Goal: Transaction & Acquisition: Purchase product/service

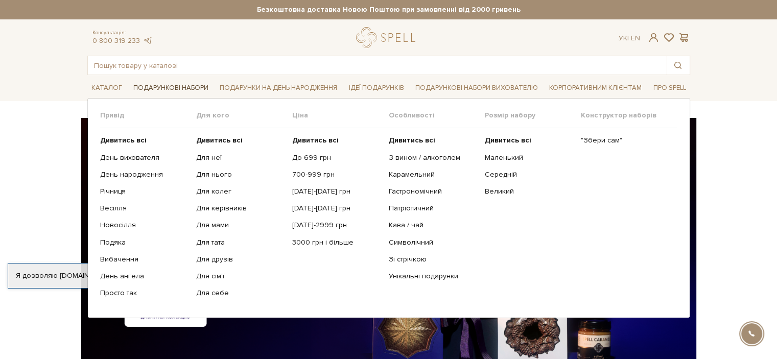
click at [177, 81] on link "Подарункові набори" at bounding box center [170, 88] width 83 height 16
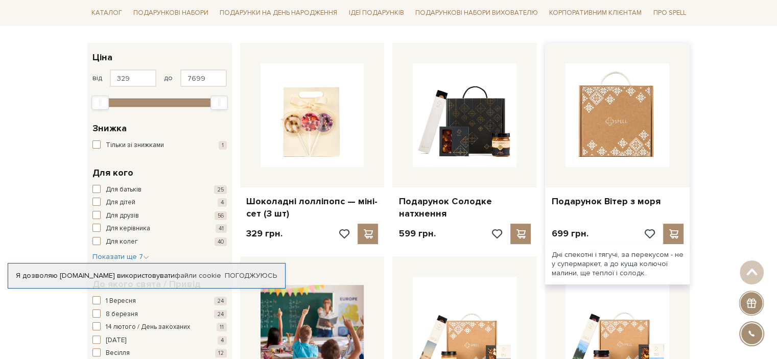
click at [643, 132] on img at bounding box center [618, 115] width 104 height 104
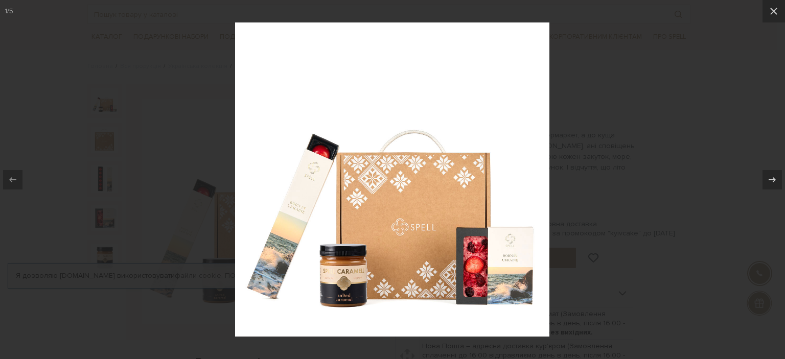
click at [305, 220] on img at bounding box center [392, 179] width 314 height 314
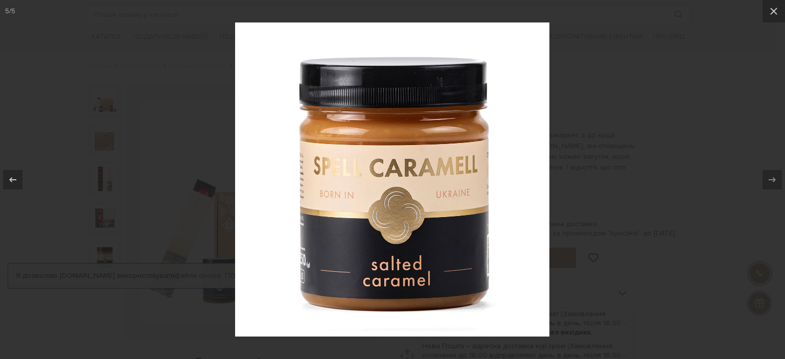
click at [569, 224] on div at bounding box center [392, 179] width 785 height 359
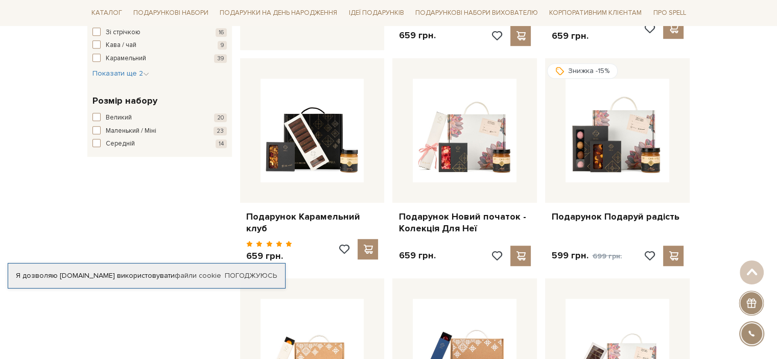
scroll to position [562, 0]
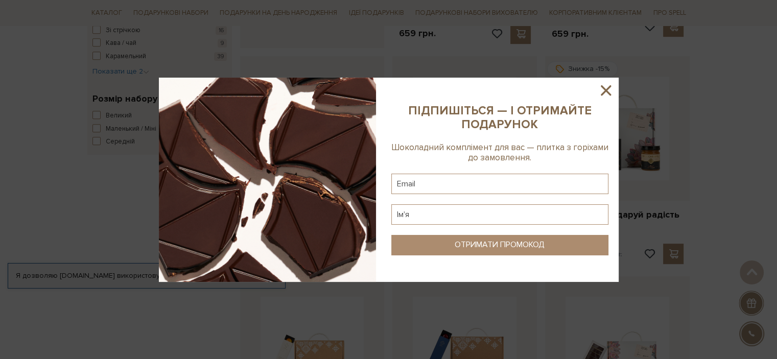
click at [605, 88] on icon at bounding box center [605, 90] width 17 height 17
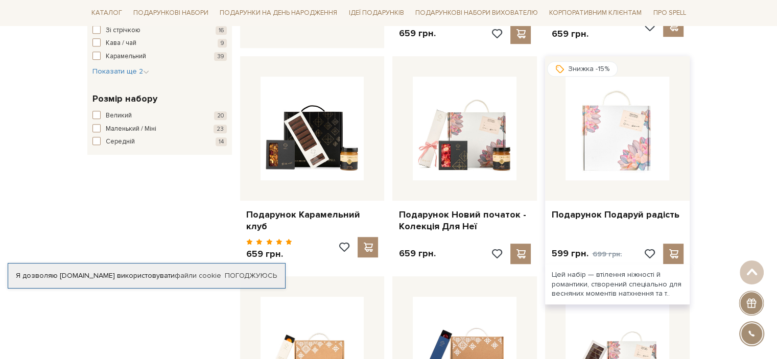
click at [602, 162] on img at bounding box center [618, 129] width 104 height 104
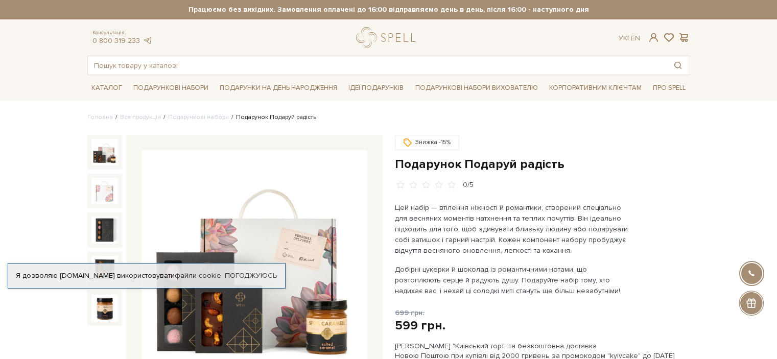
click at [216, 150] on img at bounding box center [255, 263] width 226 height 226
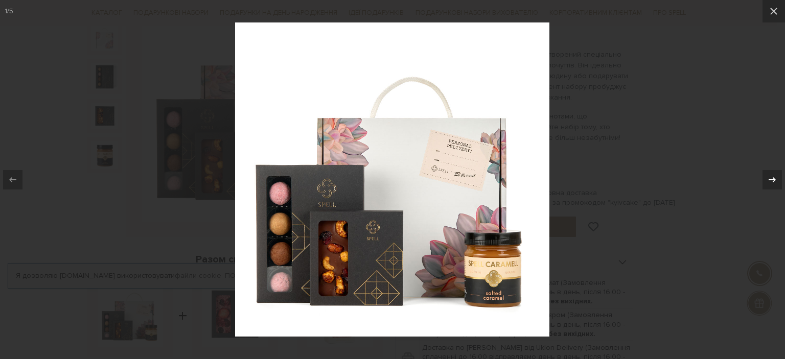
click at [770, 179] on icon at bounding box center [771, 179] width 7 height 5
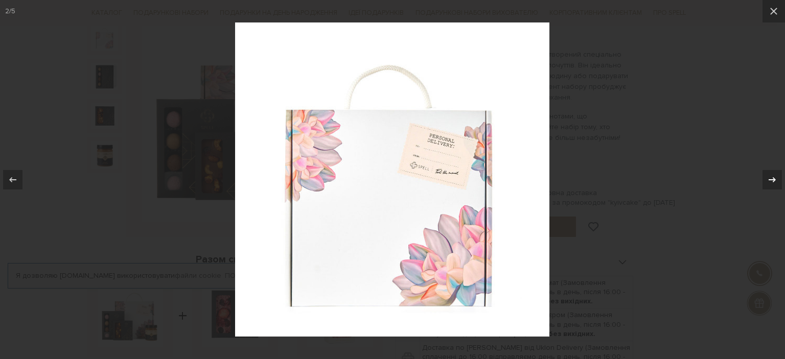
click at [770, 179] on icon at bounding box center [771, 179] width 7 height 5
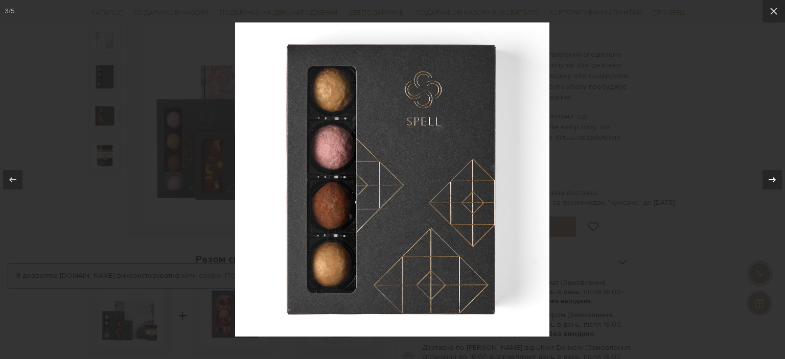
click at [770, 179] on icon at bounding box center [771, 179] width 7 height 5
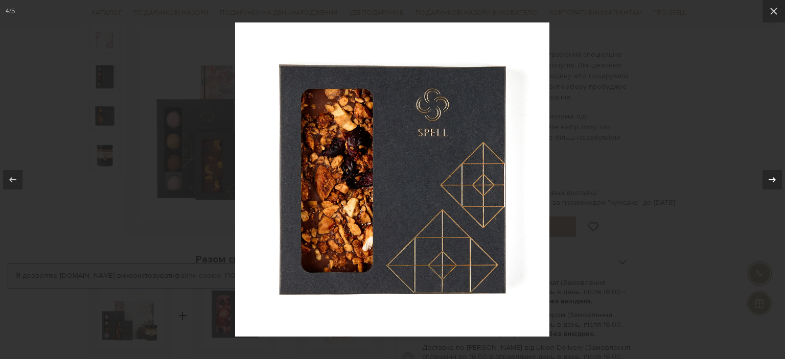
click at [770, 179] on icon at bounding box center [771, 179] width 7 height 5
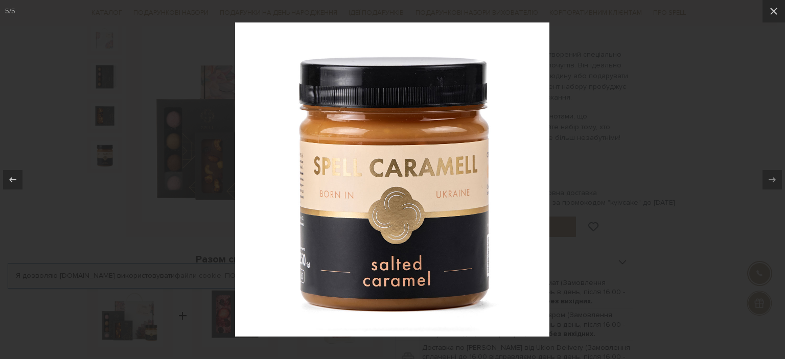
click at [660, 165] on div at bounding box center [392, 179] width 785 height 359
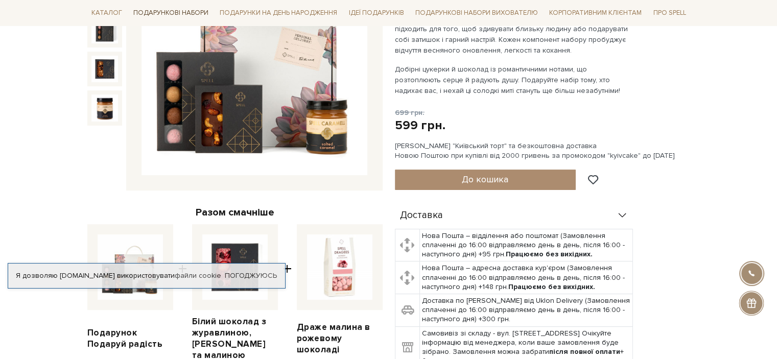
scroll to position [204, 0]
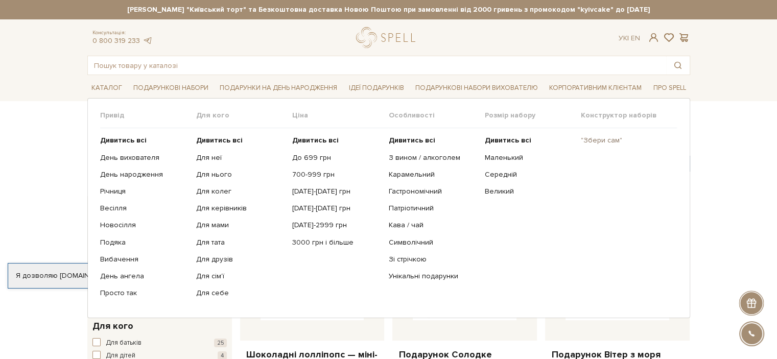
click at [609, 140] on link ""Збери сам"" at bounding box center [625, 140] width 88 height 9
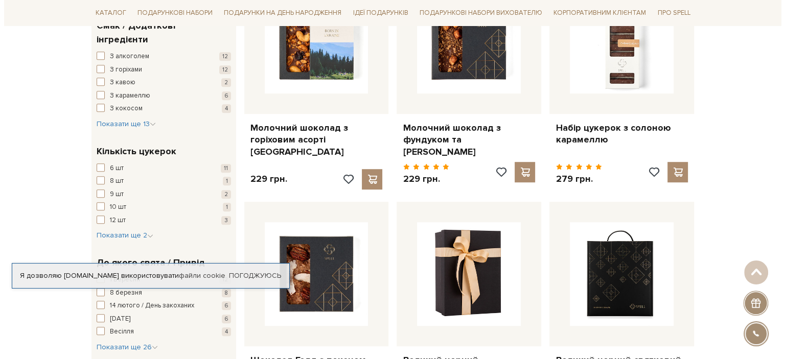
scroll to position [664, 0]
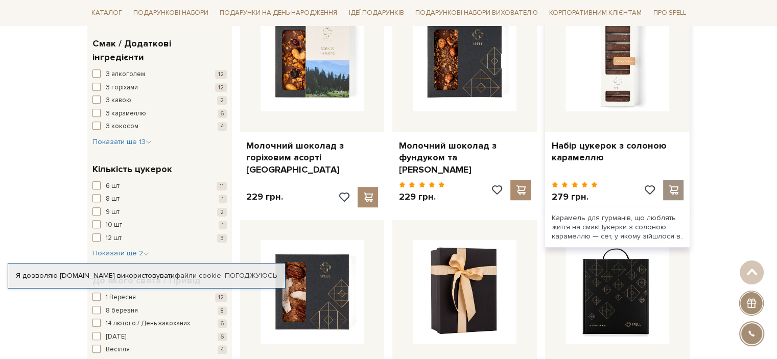
click at [673, 185] on span at bounding box center [673, 189] width 13 height 9
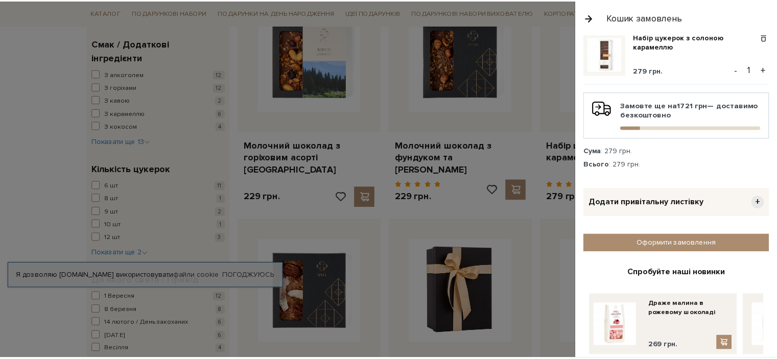
scroll to position [51, 0]
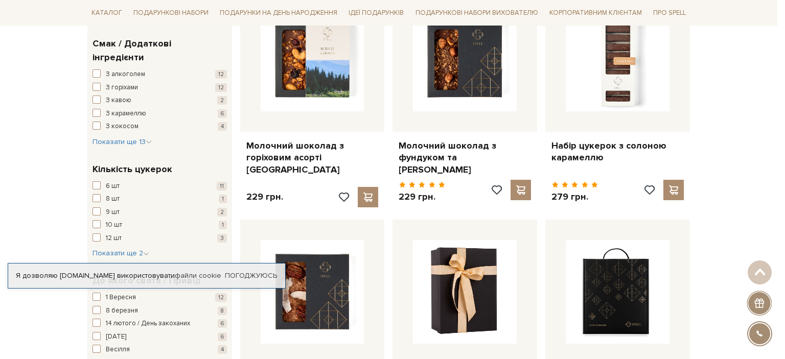
click at [410, 219] on div at bounding box center [392, 179] width 785 height 359
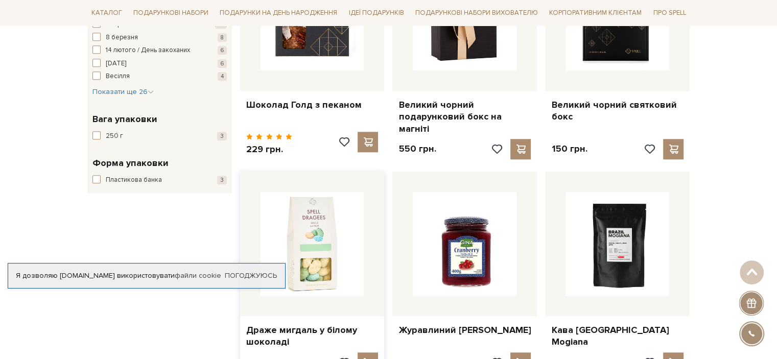
scroll to position [920, 0]
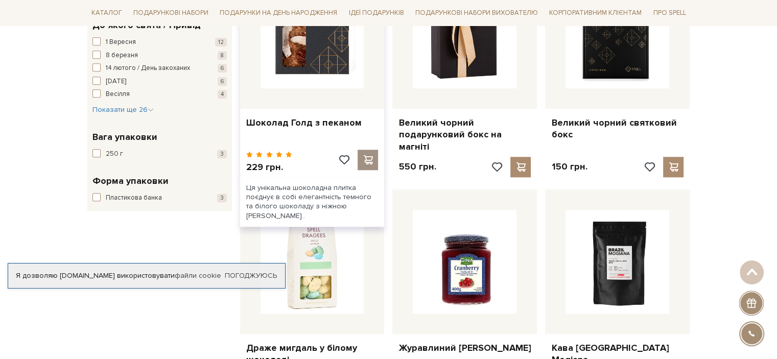
click at [370, 155] on span at bounding box center [368, 159] width 13 height 9
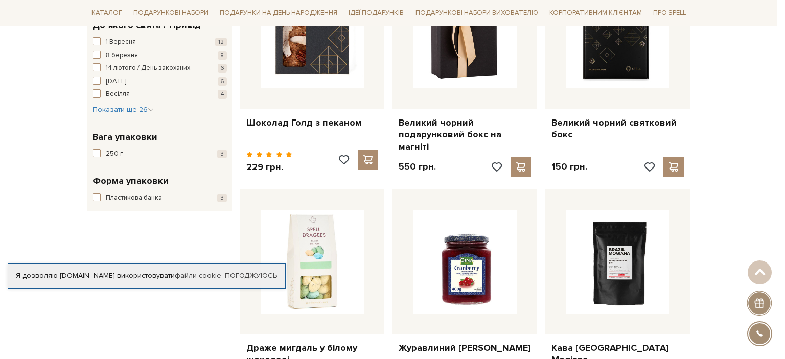
click at [265, 169] on div at bounding box center [392, 179] width 785 height 359
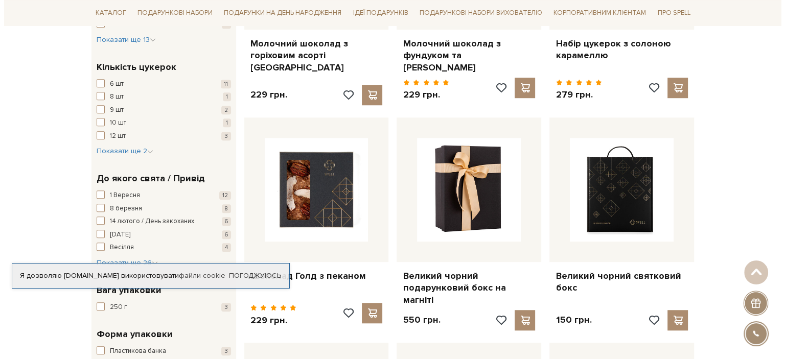
scroll to position [766, 0]
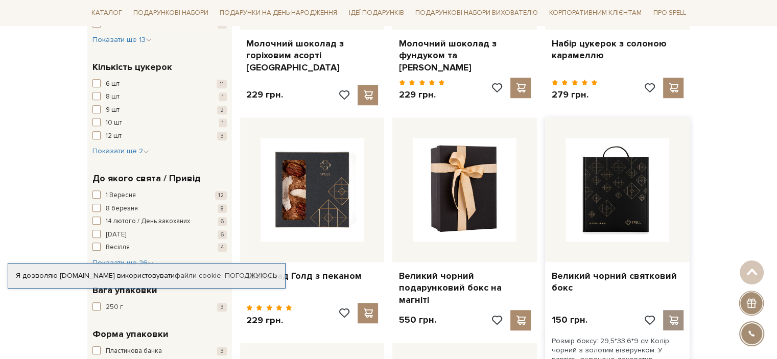
click at [674, 316] on span at bounding box center [673, 320] width 13 height 9
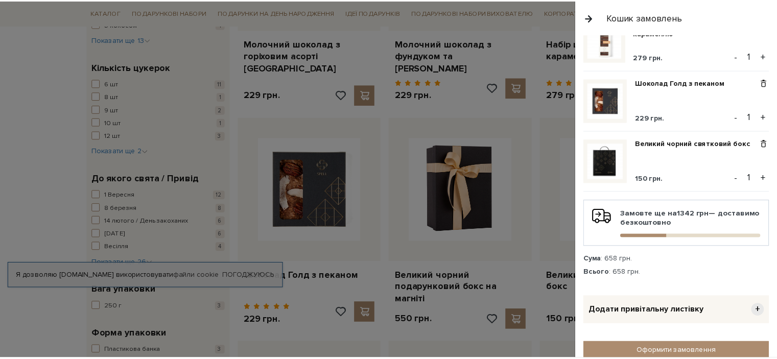
scroll to position [102, 0]
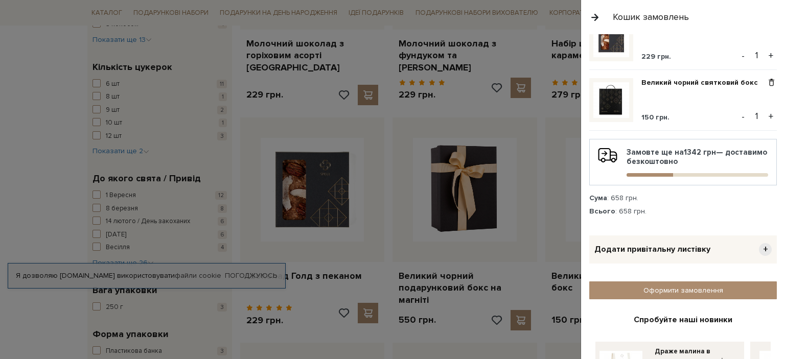
click at [464, 251] on div at bounding box center [392, 179] width 785 height 359
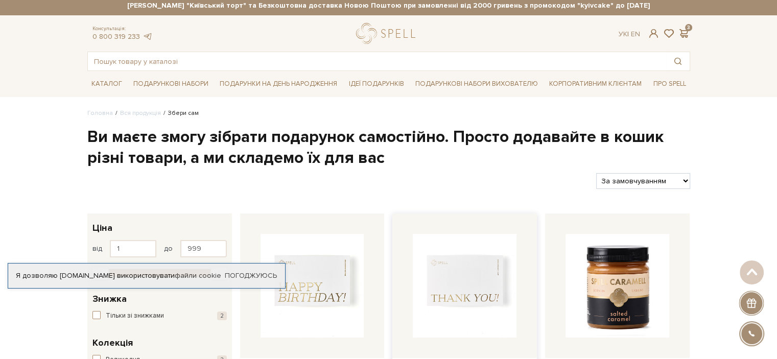
scroll to position [0, 0]
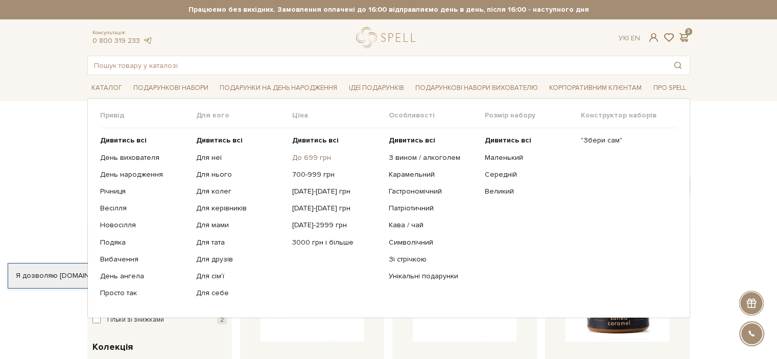
click at [323, 156] on link "До 699 грн" at bounding box center [336, 157] width 88 height 9
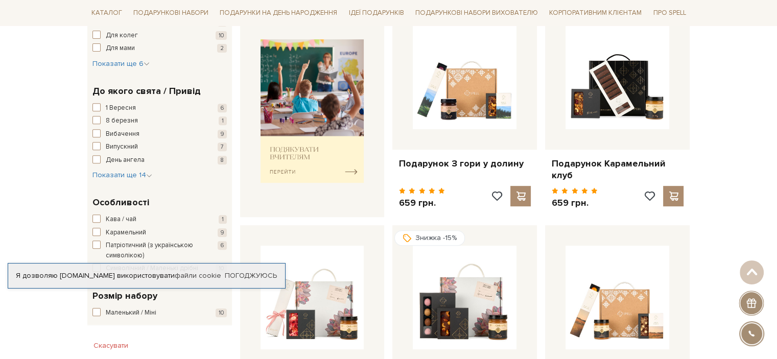
scroll to position [409, 0]
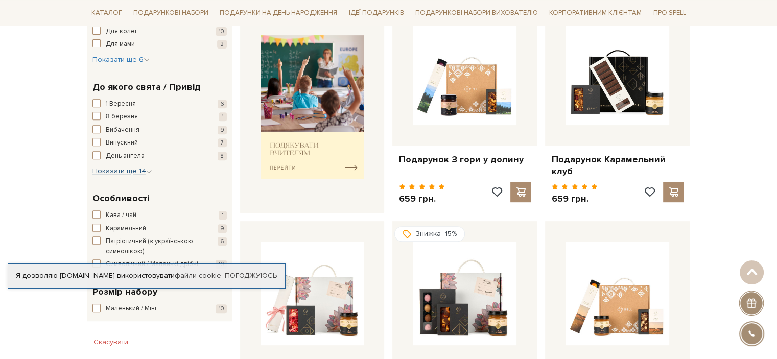
click at [148, 170] on icon "button" at bounding box center [149, 172] width 6 height 6
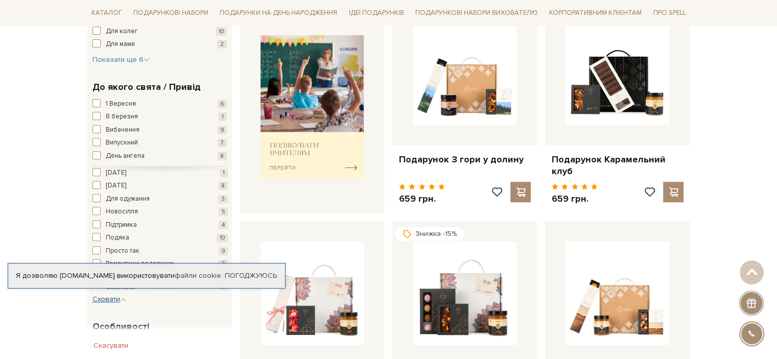
scroll to position [72, 0]
click at [100, 230] on span "button" at bounding box center [96, 231] width 8 height 8
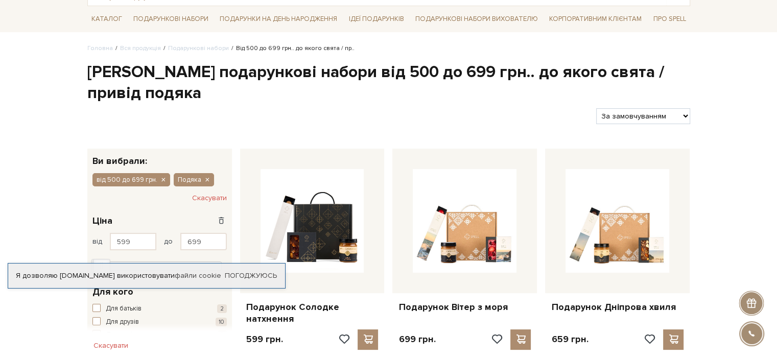
scroll to position [102, 0]
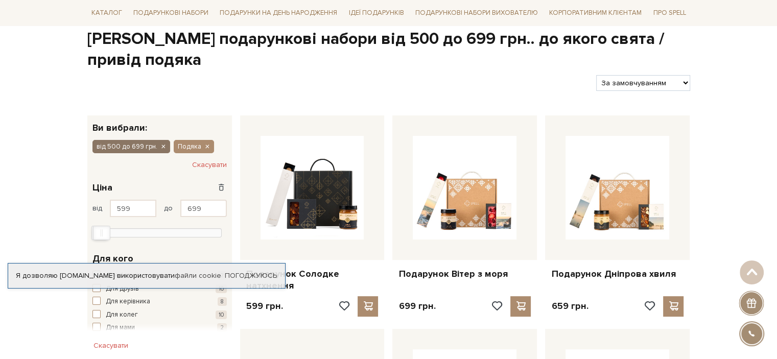
click at [161, 143] on icon "button" at bounding box center [163, 147] width 6 height 9
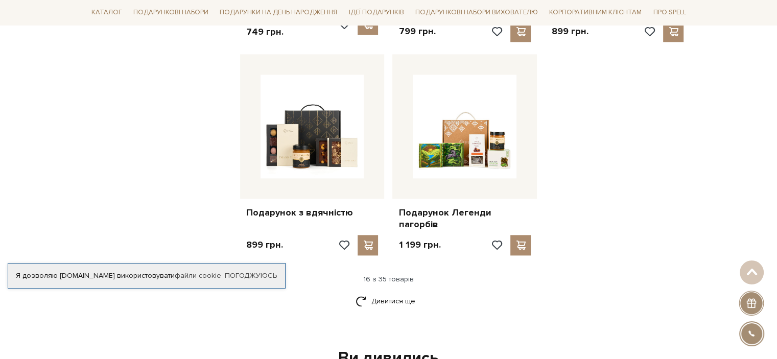
scroll to position [1277, 0]
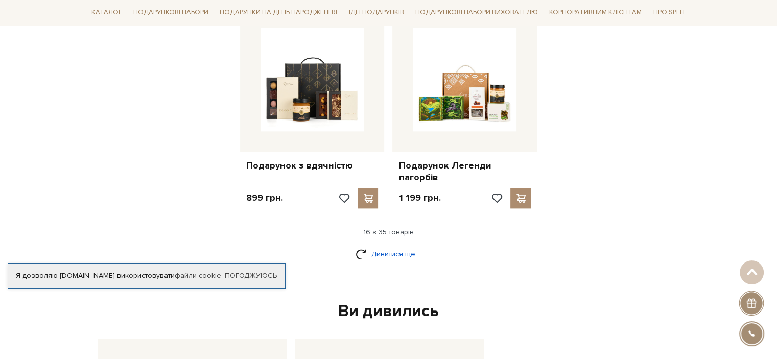
click at [409, 245] on link "Дивитися ще" at bounding box center [389, 254] width 66 height 18
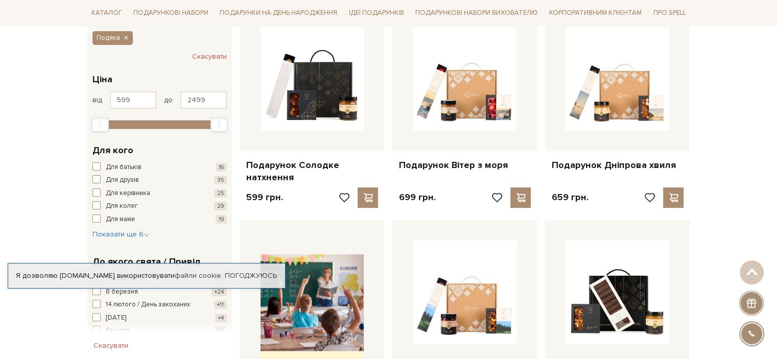
scroll to position [0, 0]
